Goal: Information Seeking & Learning: Learn about a topic

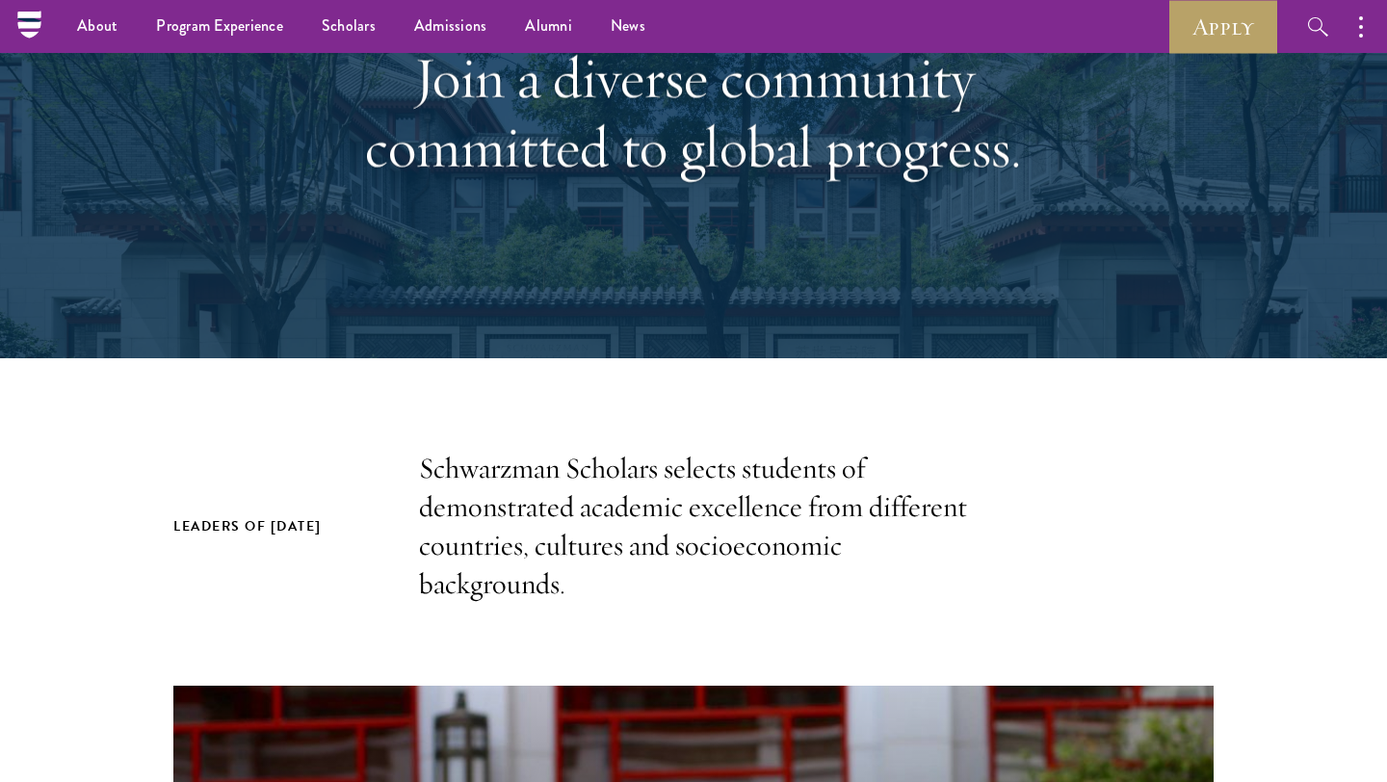
click at [499, 580] on p "Schwarzman Scholars selects students of demonstrated academic excellence from d…" at bounding box center [693, 527] width 549 height 154
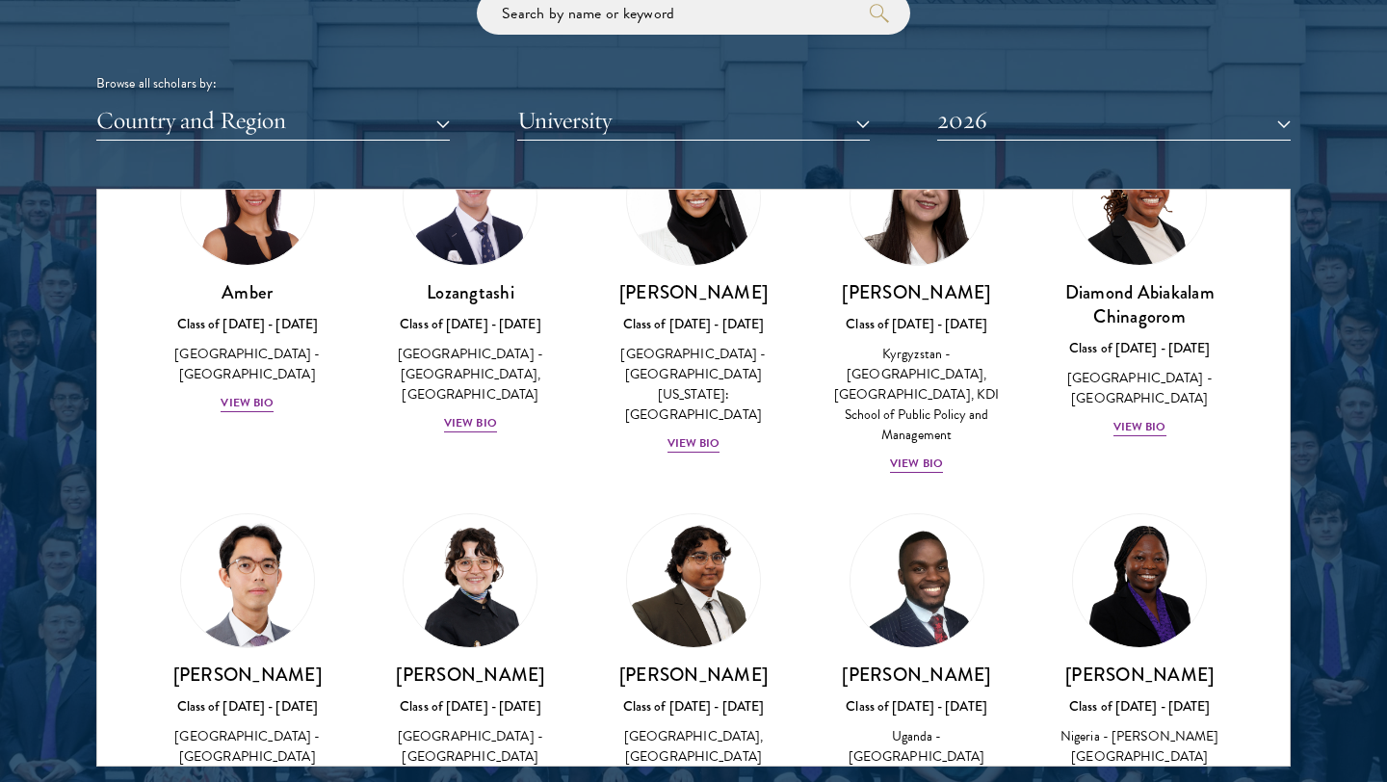
scroll to position [148, 0]
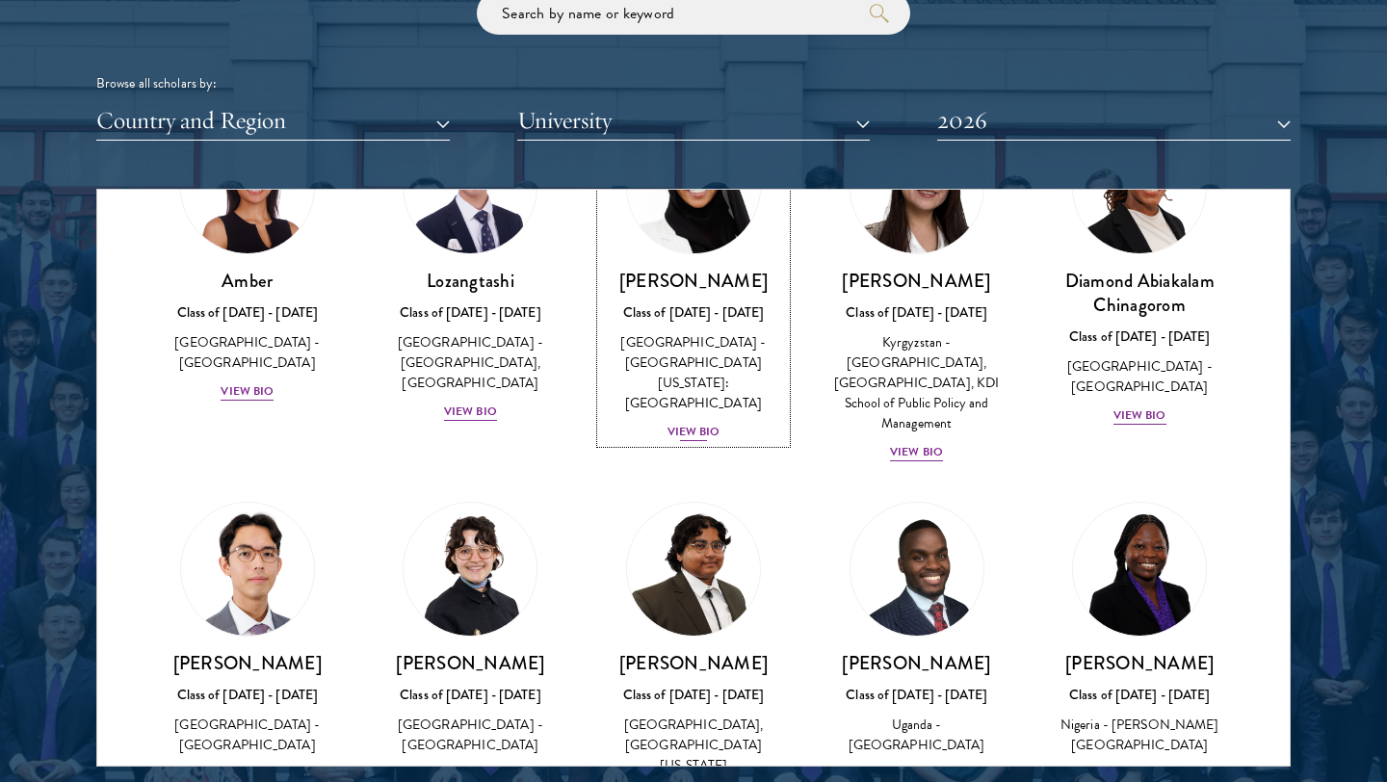
click at [671, 423] on div "View Bio" at bounding box center [693, 432] width 53 height 18
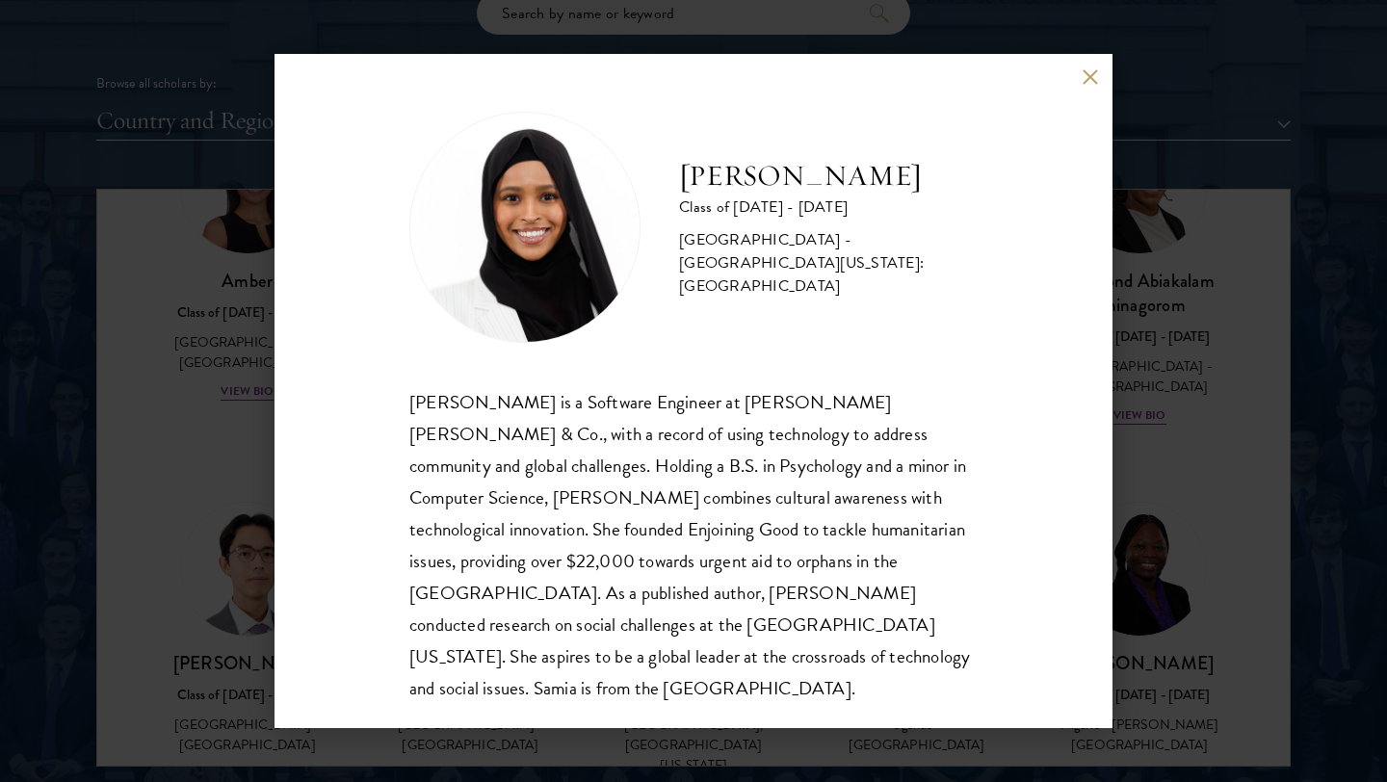
scroll to position [2, 0]
click at [1189, 271] on div "[PERSON_NAME] Class of [DATE] - [DATE] [GEOGRAPHIC_DATA] - [GEOGRAPHIC_DATA][US…" at bounding box center [693, 391] width 1387 height 782
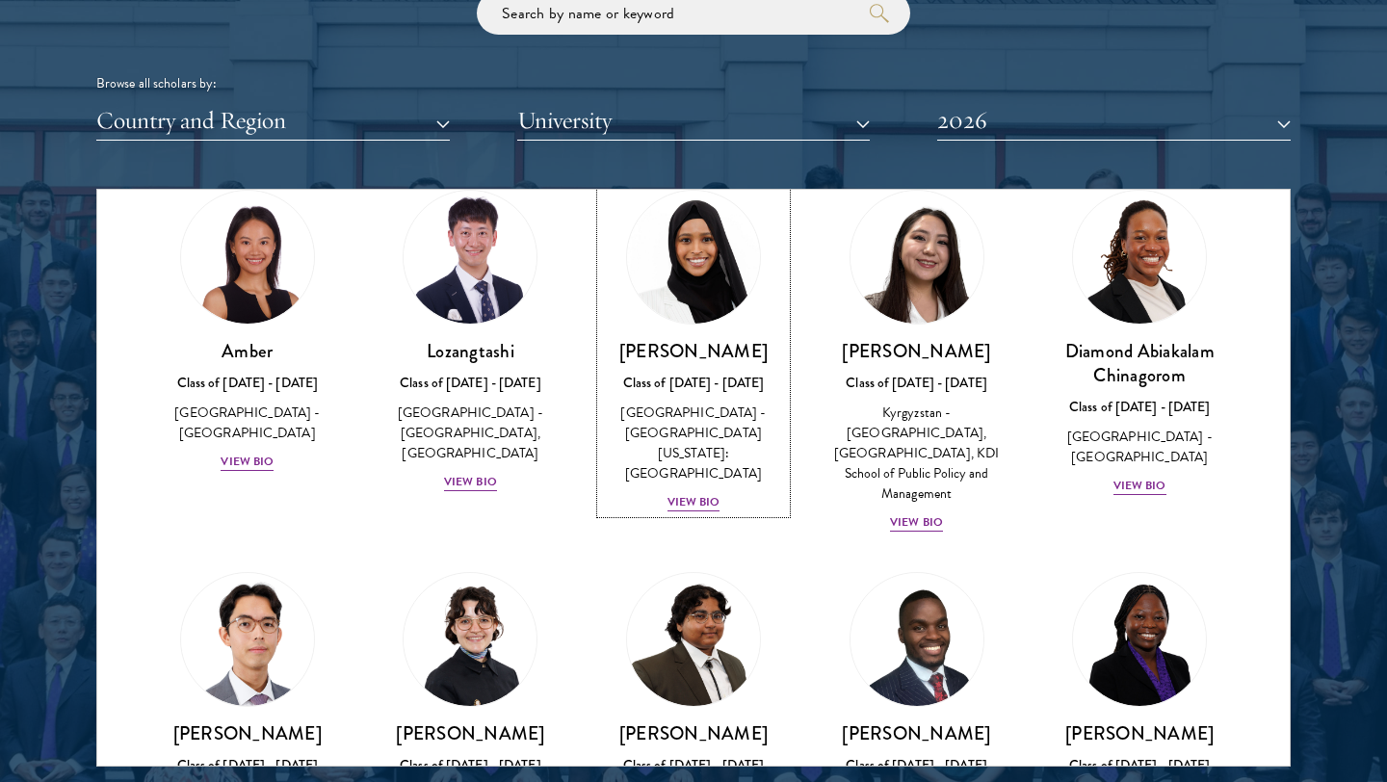
scroll to position [65, 0]
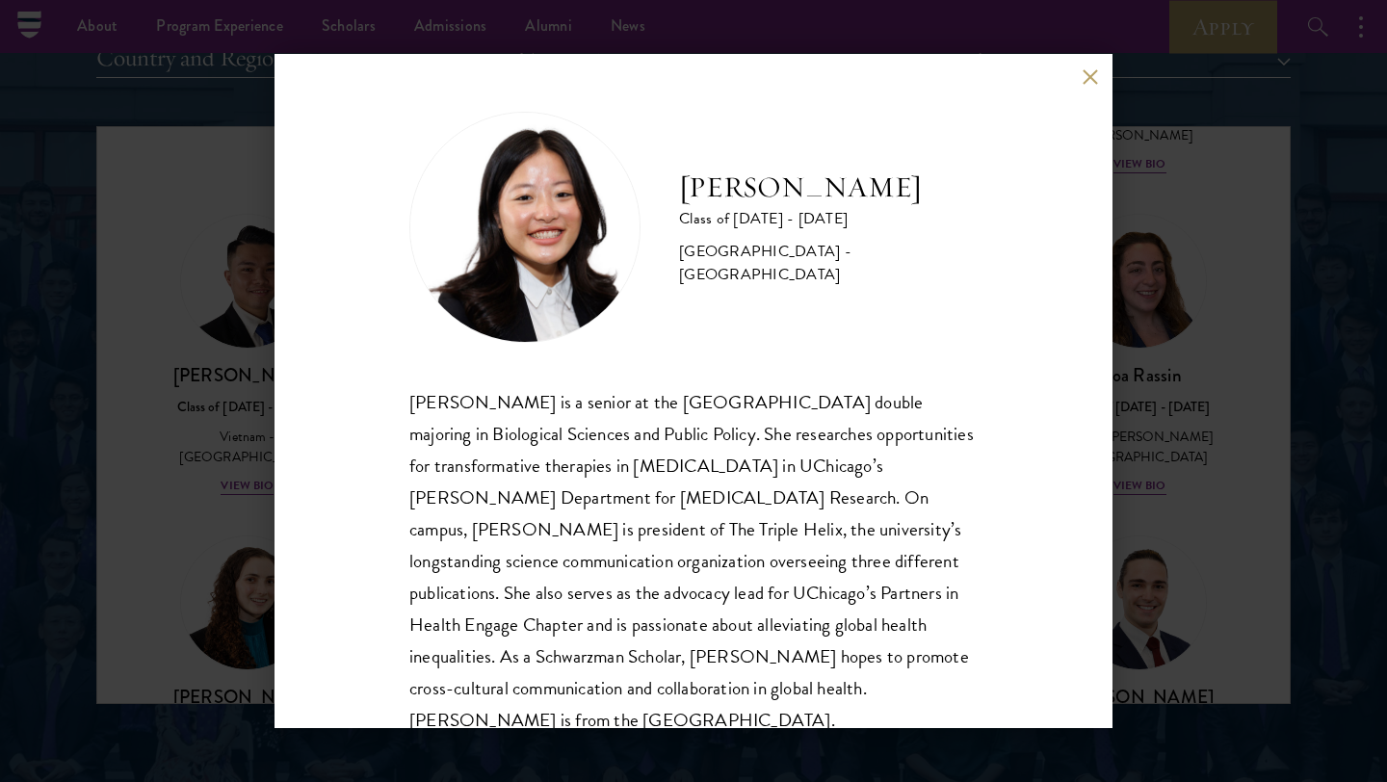
scroll to position [34, 0]
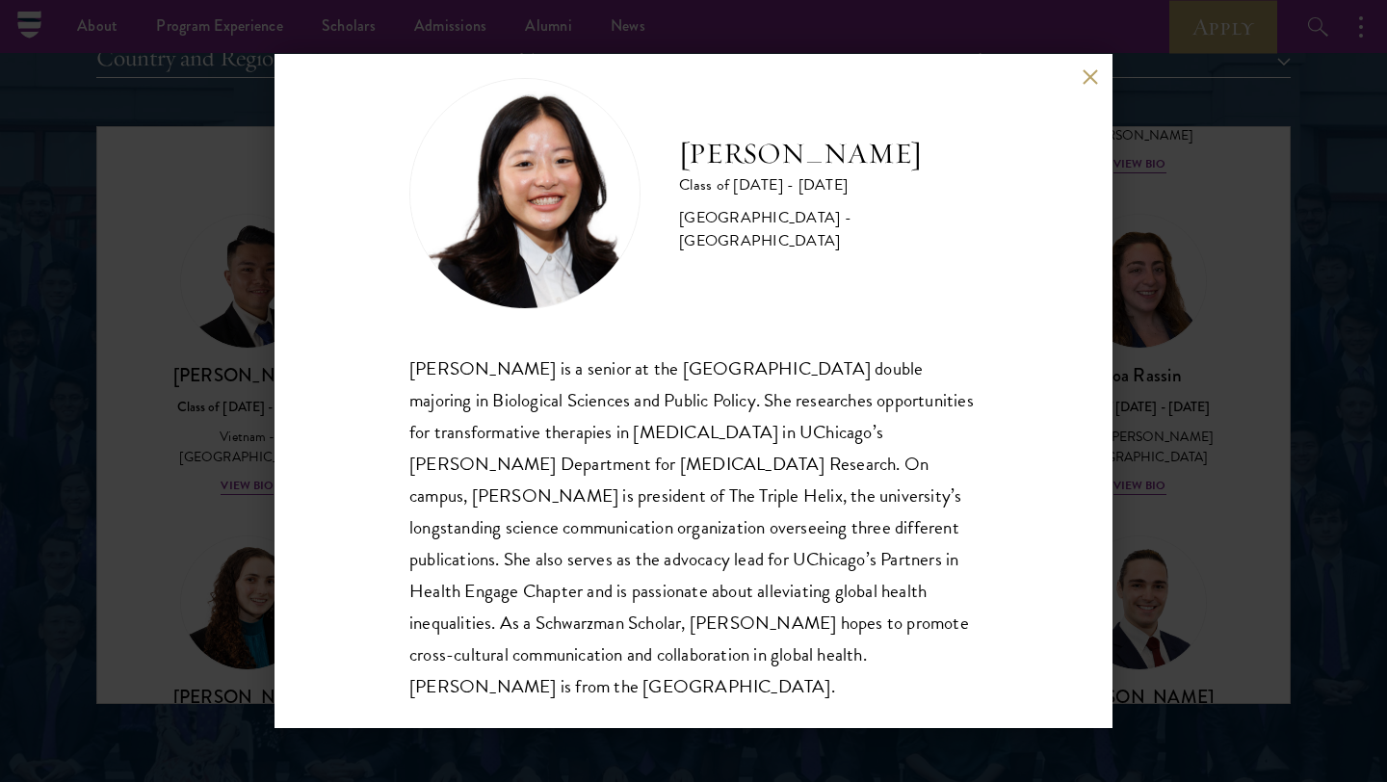
click at [1279, 379] on div "Emily Shi Class of 2025 - 2026 United States of America - University of Chicago…" at bounding box center [693, 391] width 1387 height 782
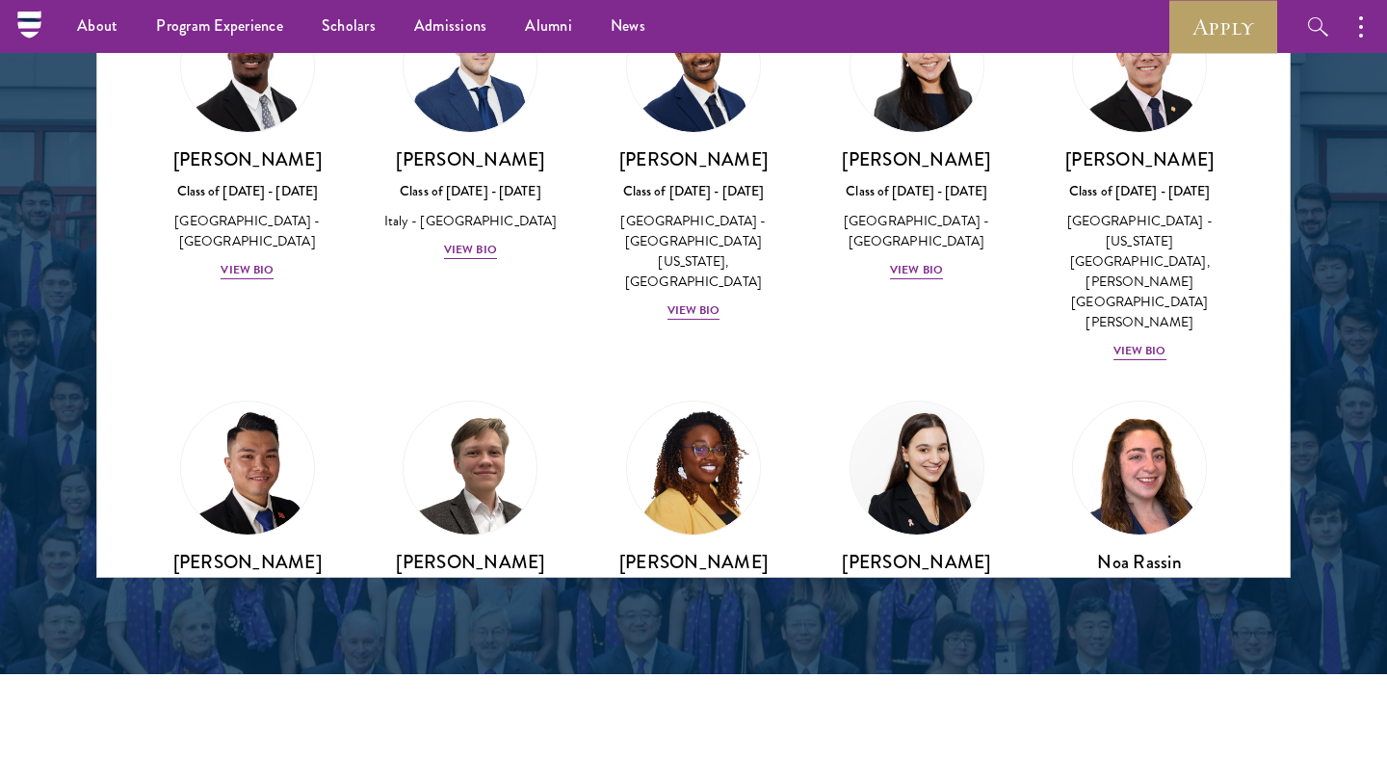
scroll to position [7038, 0]
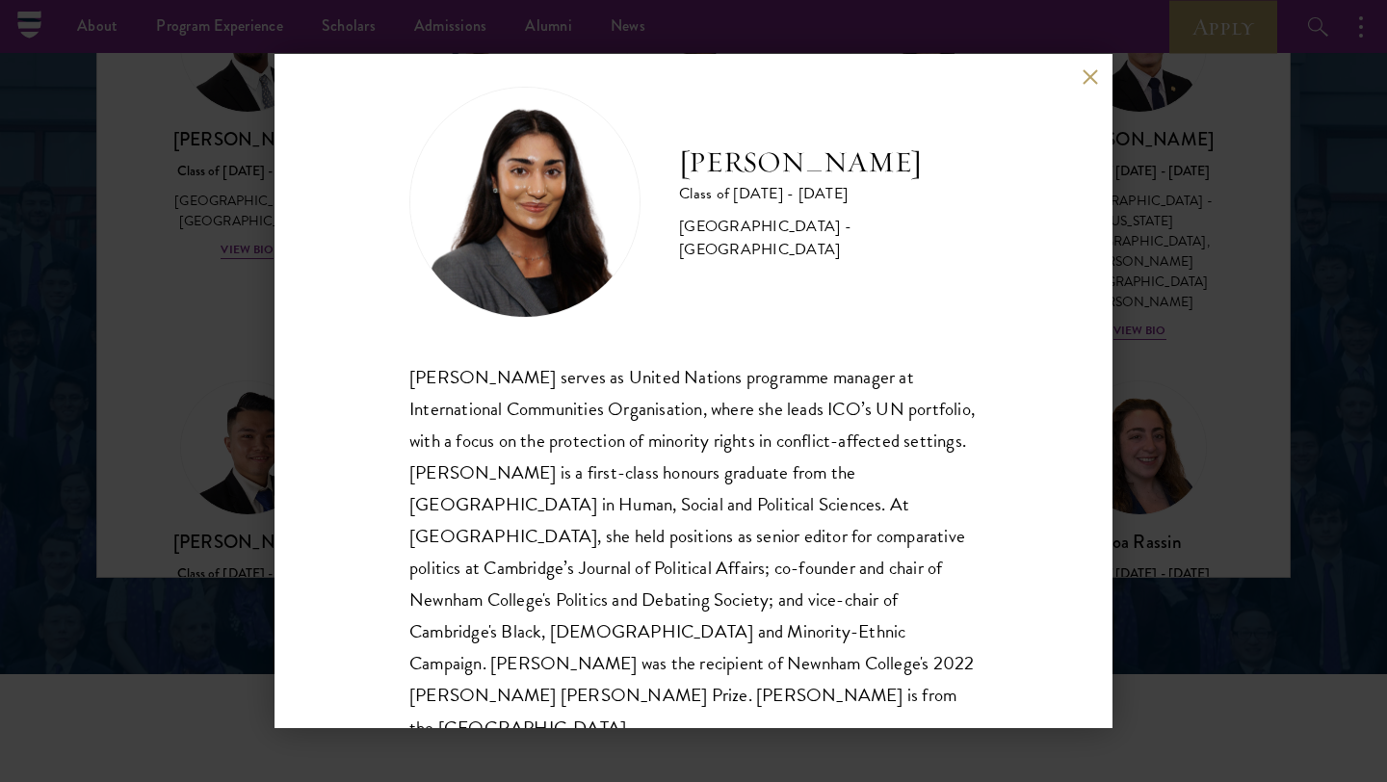
scroll to position [23, 0]
click at [185, 320] on div "Mia Sawjani Class of 2025 - 2026 United Kingdom - University of Cambridge Mia S…" at bounding box center [693, 391] width 1387 height 782
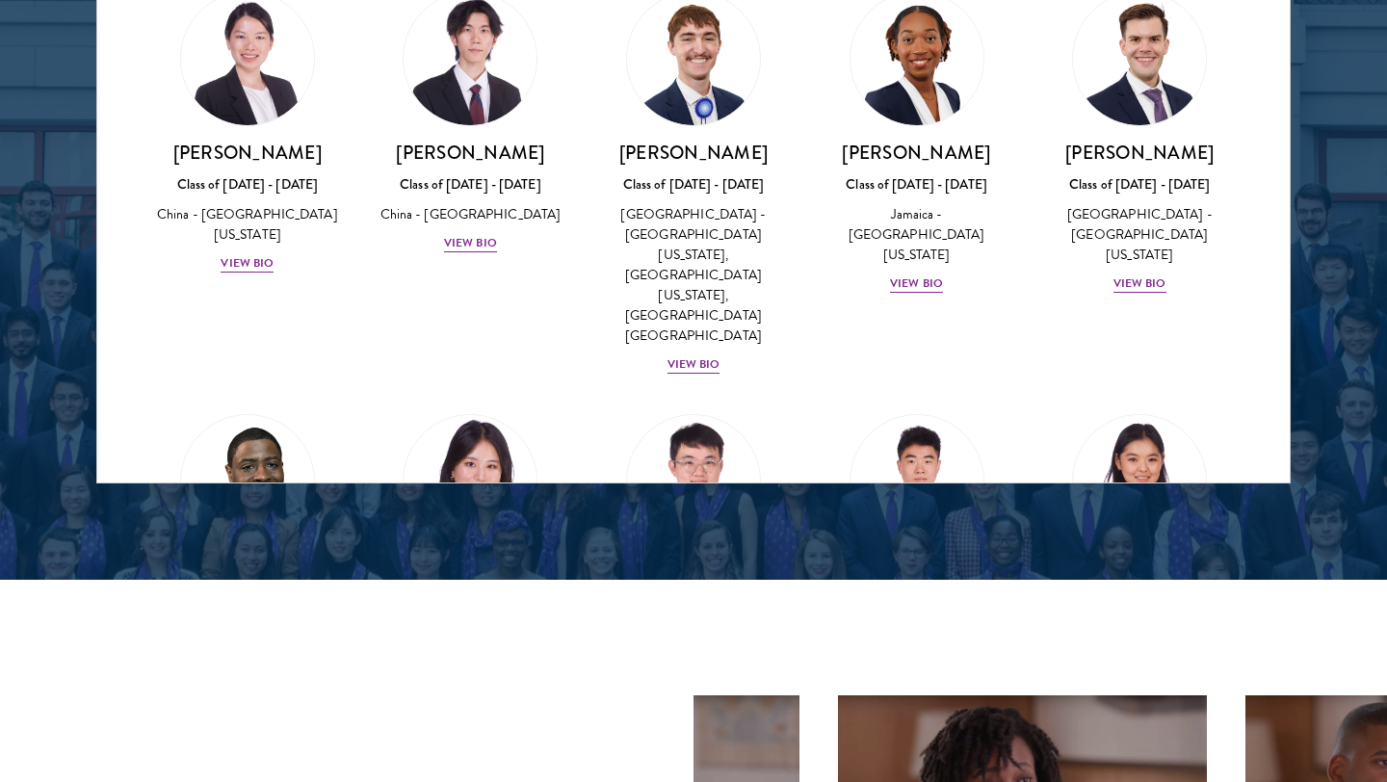
scroll to position [2678, 0]
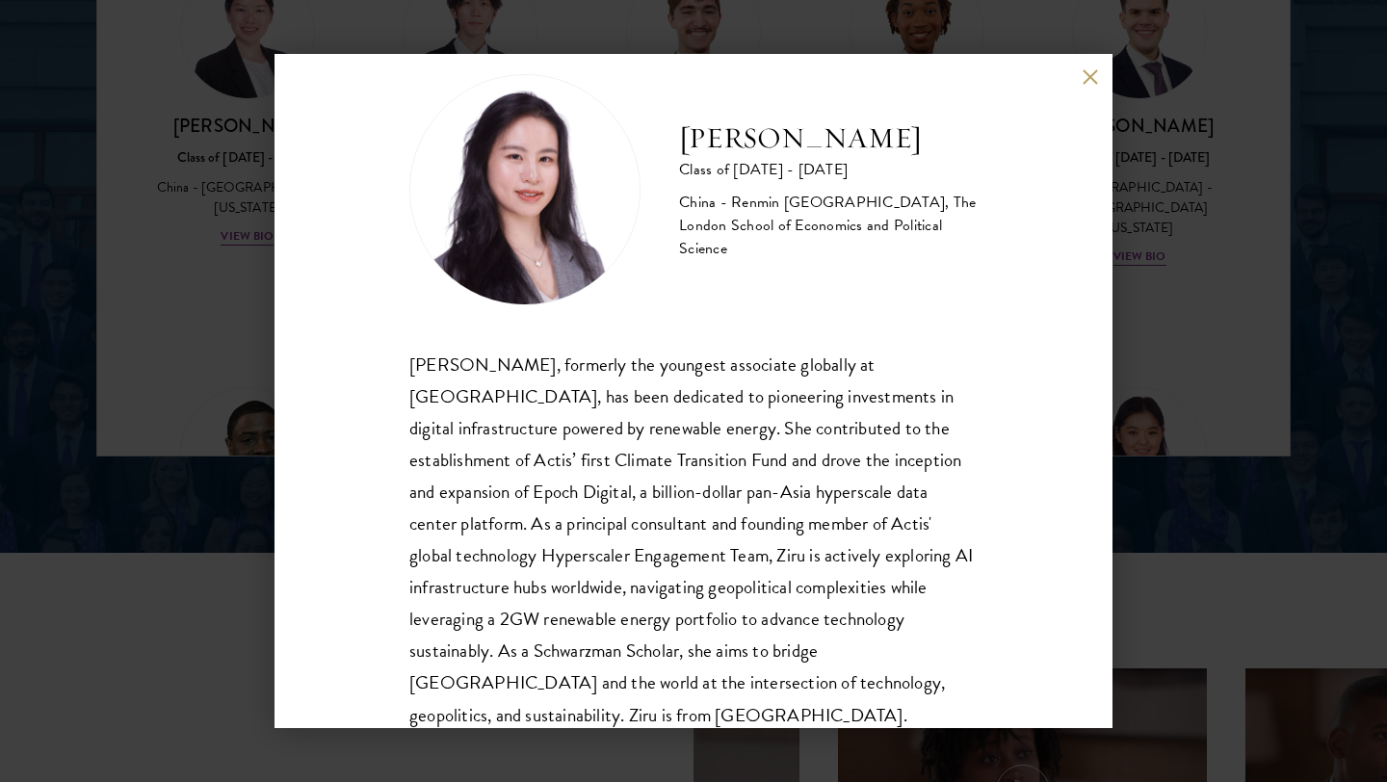
scroll to position [65, 0]
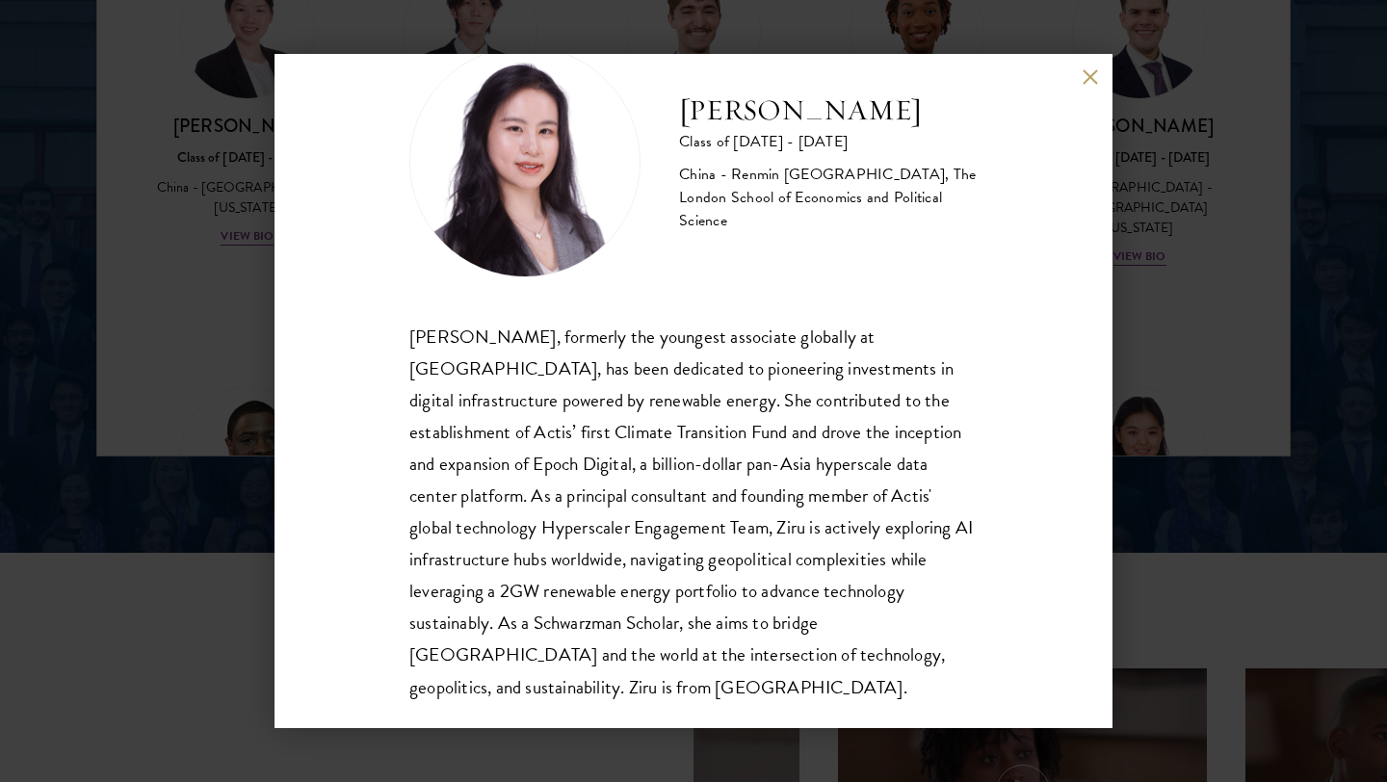
click at [1198, 271] on div "Adele Zhong Class of 2025 - 2026 China - Renmin University of China, The London…" at bounding box center [693, 391] width 1387 height 782
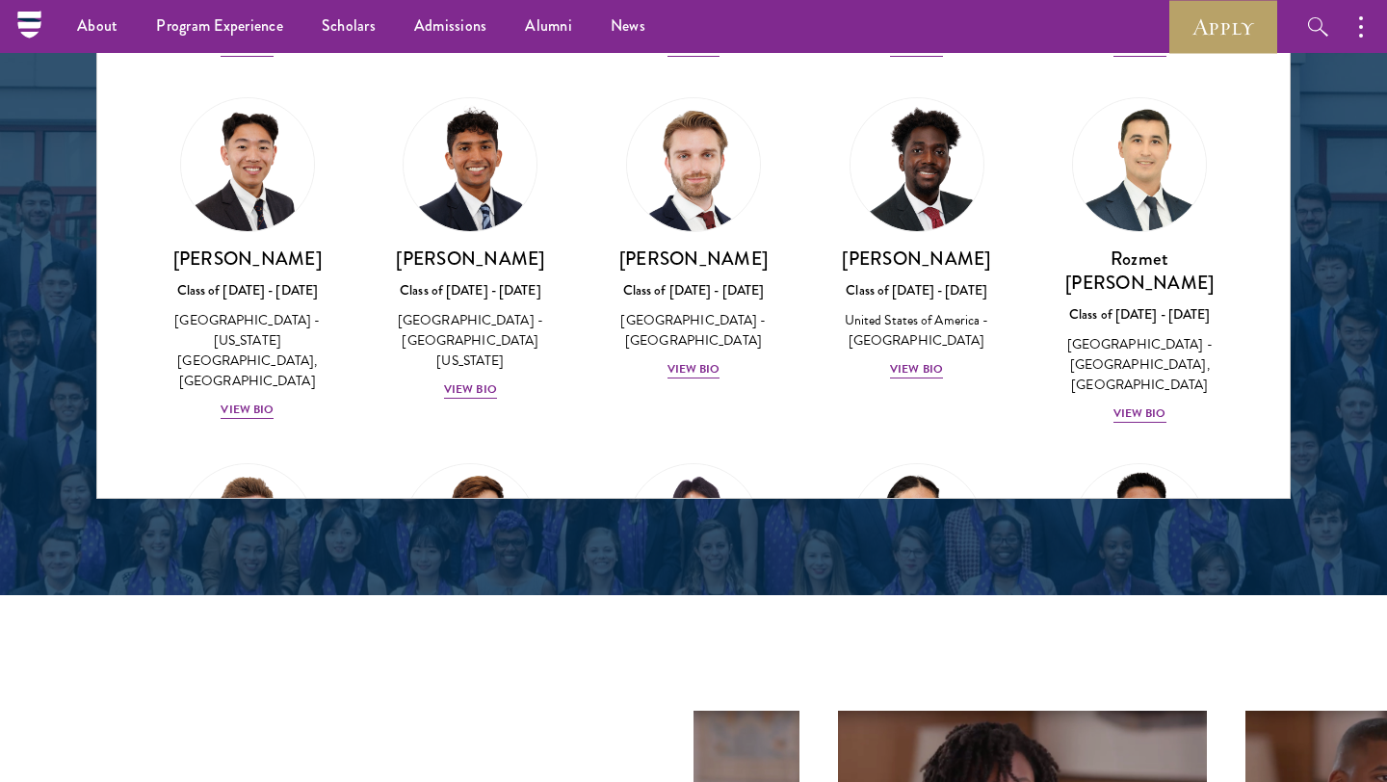
scroll to position [8584, 0]
